Goal: Task Accomplishment & Management: Use online tool/utility

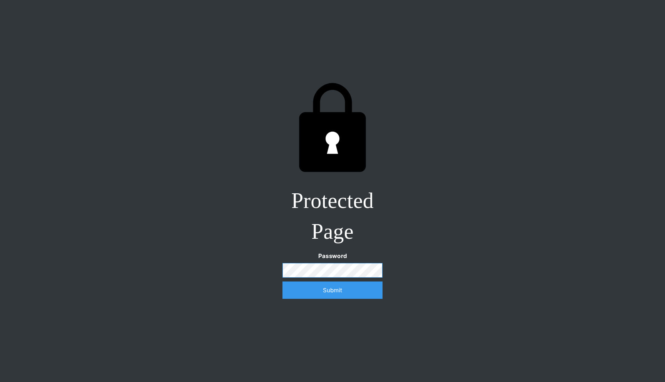
click at [282, 281] on input "Submit" at bounding box center [332, 289] width 100 height 17
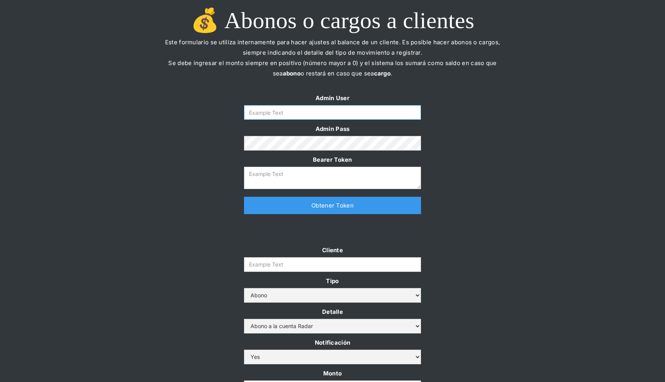
click at [330, 113] on input "Form" at bounding box center [332, 112] width 177 height 15
paste input "radar-ops"
type input "radar-ops"
click at [361, 182] on textarea "Form" at bounding box center [332, 178] width 177 height 22
click at [335, 201] on link "Obtener Token" at bounding box center [332, 205] width 177 height 17
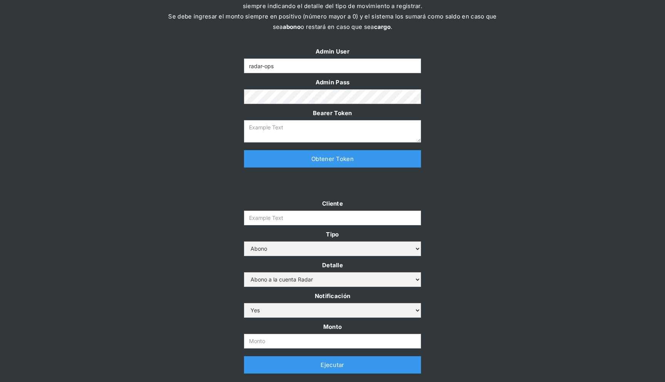
scroll to position [96, 0]
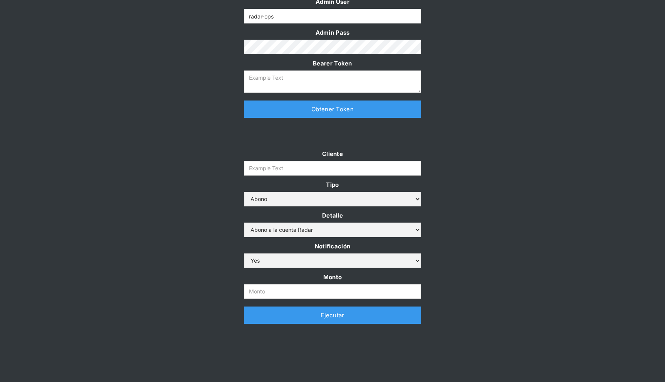
type textarea "[SECURITY_DATA]"
click at [318, 168] on input "Cliente" at bounding box center [332, 168] width 177 height 15
click at [314, 171] on input "Cliente" at bounding box center [332, 168] width 177 height 15
paste input "radar-cliente-banco-security-api-rt"
type input "radar-cliente-banco-security-api-rt"
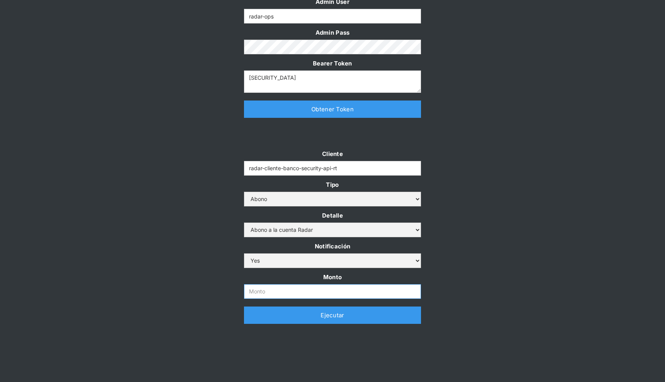
click at [290, 287] on input "Monto" at bounding box center [332, 291] width 177 height 15
type input "10"
click at [309, 318] on link "Ejecutar" at bounding box center [332, 314] width 177 height 17
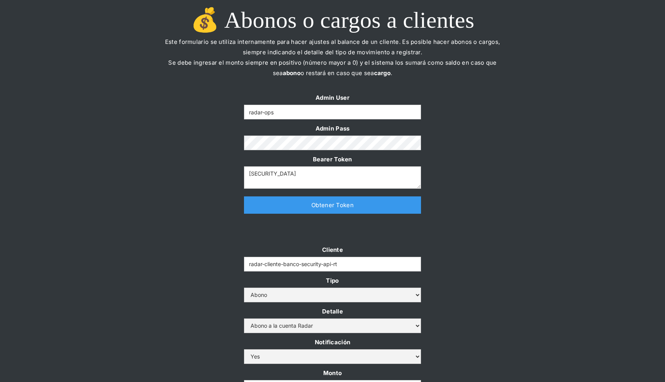
scroll to position [123, 0]
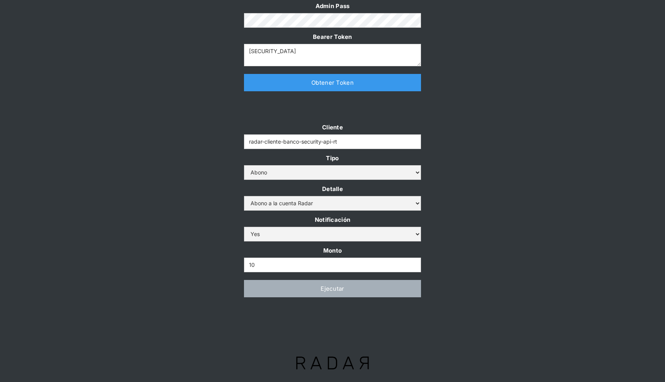
click at [507, 180] on div "Cliente radar-cliente-banco-security-api-rt Tipo Abono Cargo Detalle Abono a la…" at bounding box center [332, 213] width 665 height 183
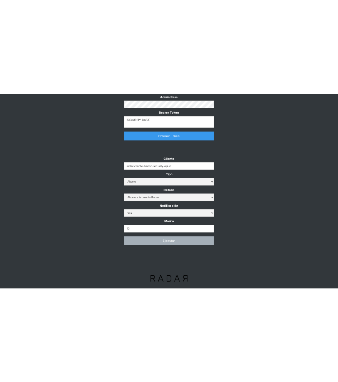
scroll to position [148, 0]
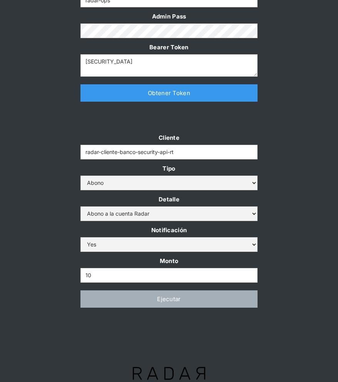
click at [297, 132] on div "Cliente radar-cliente-banco-security-api-rt Tipo Abono Cargo Detalle Abono a la…" at bounding box center [169, 223] width 338 height 183
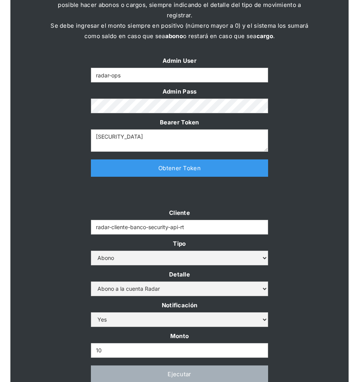
scroll to position [0, 0]
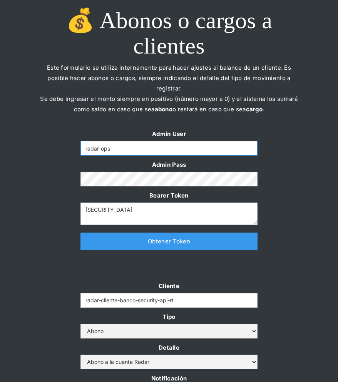
click at [156, 141] on input "radar-ops" at bounding box center [168, 148] width 177 height 15
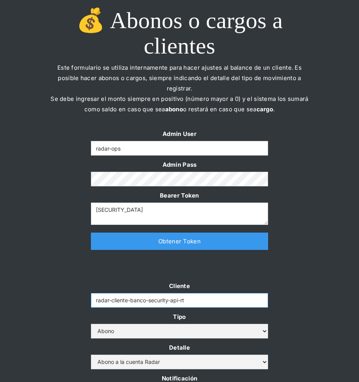
click at [145, 293] on input "radar-cliente-banco-security-api-rt" at bounding box center [179, 300] width 177 height 15
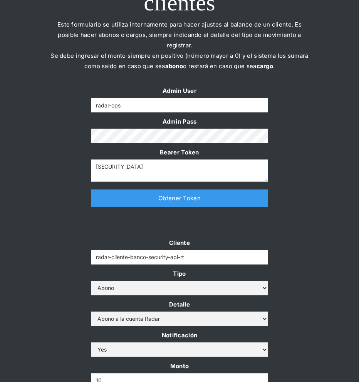
scroll to position [109, 0]
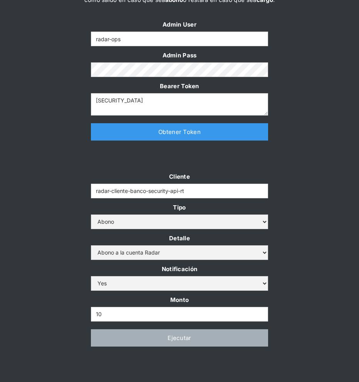
click at [298, 215] on div "Cliente radar-cliente-banco-security-api-rt Tipo Abono Cargo Detalle Abono a la…" at bounding box center [179, 262] width 359 height 183
